Goal: Task Accomplishment & Management: Use online tool/utility

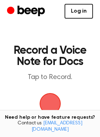
click at [85, 13] on link "Log in" at bounding box center [79, 11] width 29 height 15
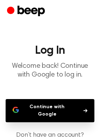
click at [42, 115] on button "Continue with Google" at bounding box center [50, 110] width 89 height 23
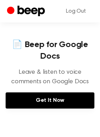
scroll to position [328, 0]
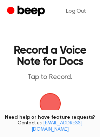
click at [48, 103] on span "button" at bounding box center [50, 103] width 27 height 27
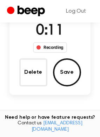
scroll to position [75, 0]
